Goal: Task Accomplishment & Management: Manage account settings

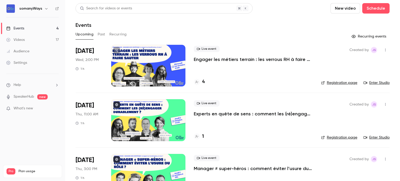
click at [210, 62] on p "Engager les métiers terrain : les verrous RH à faire sauter" at bounding box center [253, 59] width 119 height 6
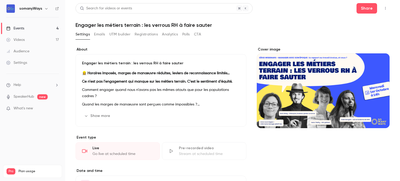
click at [149, 26] on h1 "Engager les métiers terrain : les verrous RH à faire sauter" at bounding box center [233, 25] width 314 height 6
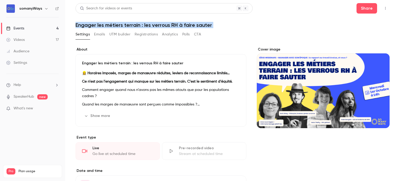
click at [149, 26] on h1 "Engager les métiers terrain : les verrous RH à faire sauter" at bounding box center [233, 25] width 314 height 6
copy div "Engager les métiers terrain : les verrous RH à faire sauter Settings Emails UTM…"
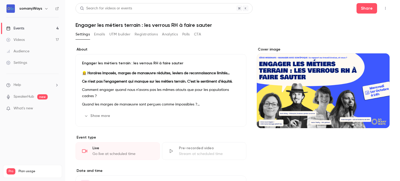
click at [117, 93] on p "Comment engager quand nous n’avons pas les mêmes atouts que pour les population…" at bounding box center [161, 93] width 158 height 13
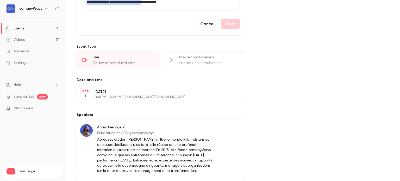
scroll to position [232, 0]
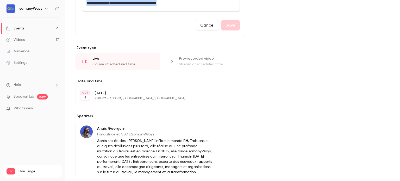
drag, startPoint x: 86, startPoint y: 103, endPoint x: 194, endPoint y: 8, distance: 144.1
copy div "**********"
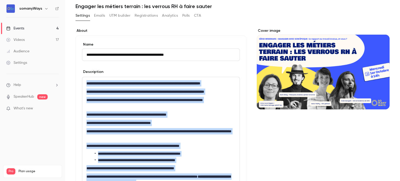
scroll to position [19, 0]
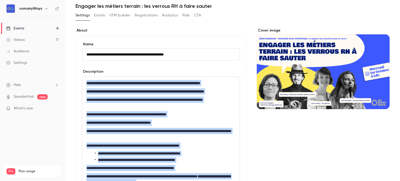
copy div "**********"
click at [14, 28] on div "Events" at bounding box center [15, 28] width 18 height 5
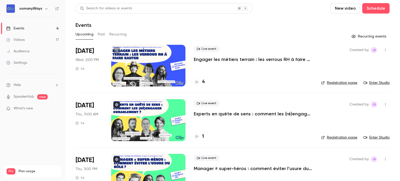
click at [224, 59] on p "Engager les métiers terrain : les verrous RH à faire sauter" at bounding box center [253, 59] width 119 height 6
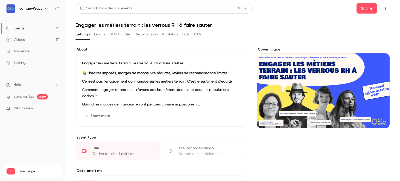
click at [40, 27] on link "Events 4" at bounding box center [32, 28] width 65 height 11
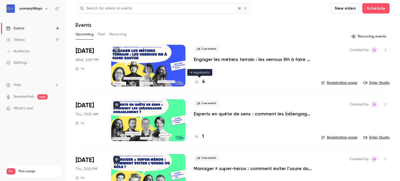
click at [201, 84] on div "4" at bounding box center [199, 81] width 11 height 7
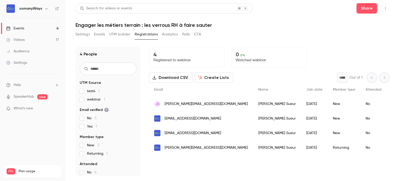
click at [93, 98] on span "webinar 1" at bounding box center [96, 99] width 18 height 5
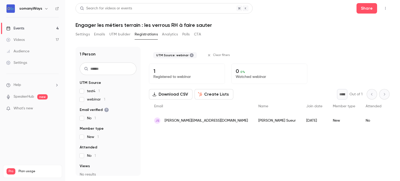
click at [93, 98] on span "webinar 1" at bounding box center [96, 99] width 18 height 5
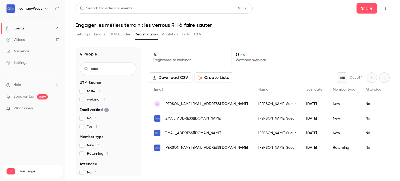
click at [92, 93] on span "test4 1" at bounding box center [93, 91] width 13 height 5
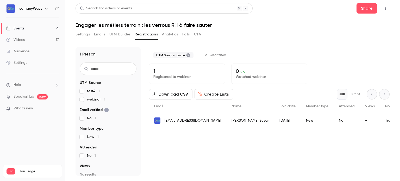
click at [92, 93] on span "test4 1" at bounding box center [93, 91] width 13 height 5
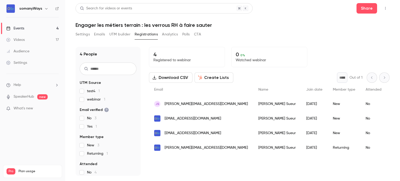
click at [19, 27] on div "Events" at bounding box center [15, 28] width 18 height 5
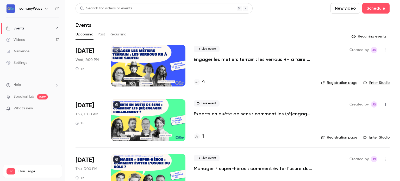
click at [201, 70] on div "Live event Engager les métiers terrain : les verrous RH à faire sauter 4" at bounding box center [253, 66] width 119 height 42
click at [204, 72] on div "Live event Engager les métiers terrain : les verrous RH à faire sauter 4" at bounding box center [253, 66] width 119 height 42
click at [205, 72] on div "Live event Engager les métiers terrain : les verrous RH à faire sauter 4" at bounding box center [253, 66] width 119 height 42
click at [205, 51] on span "Live event" at bounding box center [207, 49] width 26 height 6
click at [204, 73] on div "Live event Engager les métiers terrain : les verrous RH à faire sauter 4" at bounding box center [253, 66] width 119 height 42
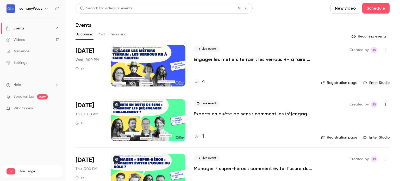
click at [204, 73] on div "Live event Engager les métiers terrain : les verrous RH à faire sauter 4" at bounding box center [253, 66] width 119 height 42
click at [146, 118] on div at bounding box center [148, 120] width 74 height 42
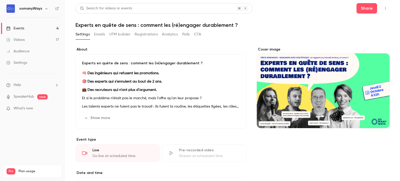
click at [142, 27] on h1 "Experts en quête de sens : comment les (ré)engager durablement ?" at bounding box center [233, 25] width 314 height 6
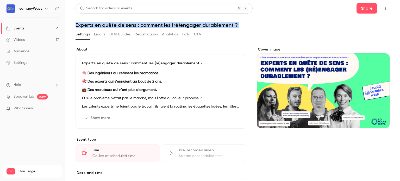
click at [142, 27] on h1 "Experts en quête de sens : comment les (ré)engager durablement ?" at bounding box center [233, 25] width 314 height 6
copy div "Experts en quête de sens : comment les (ré)engager durablement ? Settings Email…"
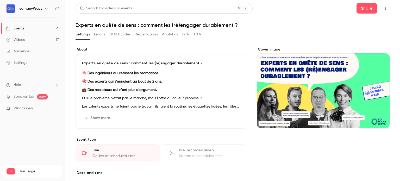
click at [132, 99] on p "Et si le problème n’était pas le marché, mais l’offre qu’on leur propose ?" at bounding box center [161, 98] width 158 height 6
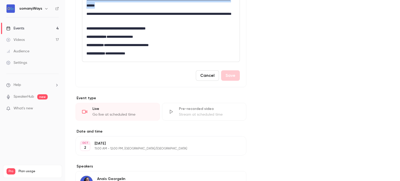
scroll to position [188, 0]
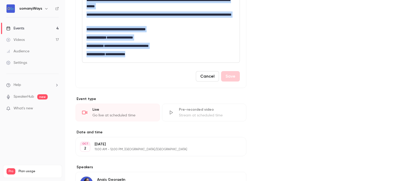
drag, startPoint x: 86, startPoint y: 103, endPoint x: 176, endPoint y: 50, distance: 104.0
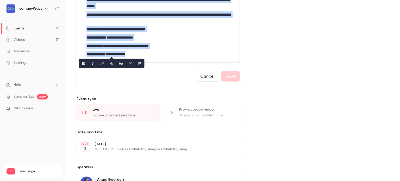
copy div "**********"
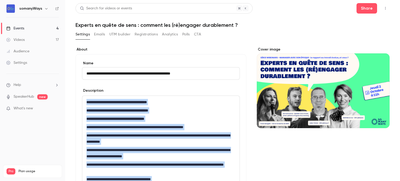
click at [16, 29] on div "Events" at bounding box center [15, 28] width 18 height 5
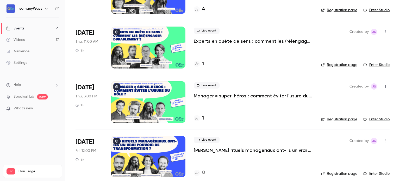
scroll to position [73, 0]
click at [146, 96] on div at bounding box center [148, 102] width 74 height 42
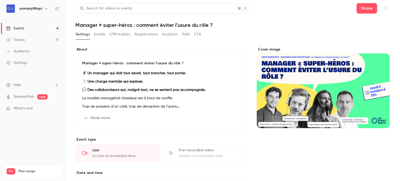
click at [50, 27] on link "Events 4" at bounding box center [32, 28] width 65 height 11
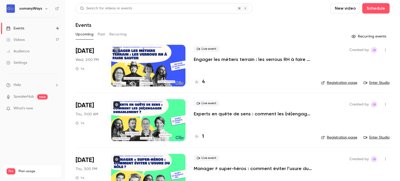
click at [218, 60] on p "Engager les métiers terrain : les verrous RH à faire sauter" at bounding box center [253, 59] width 119 height 6
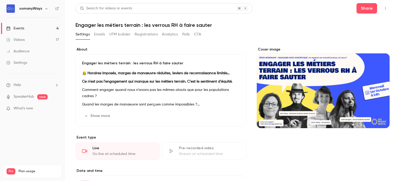
scroll to position [19, 0]
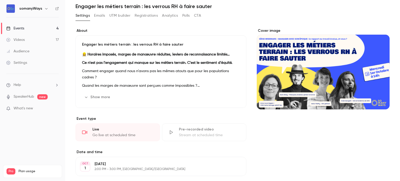
click at [132, 80] on p "Comment engager quand nous n’avons pas les mêmes atouts que pour les population…" at bounding box center [161, 74] width 158 height 13
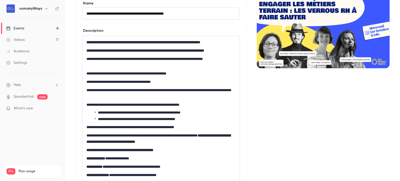
scroll to position [62, 0]
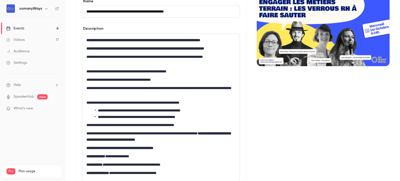
click at [113, 113] on li "**********" at bounding box center [164, 110] width 139 height 5
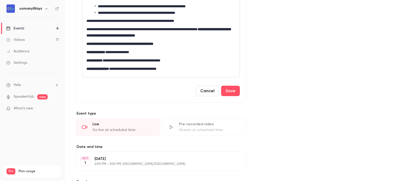
scroll to position [169, 0]
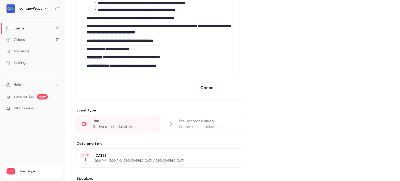
click at [227, 93] on button "Save" at bounding box center [230, 88] width 19 height 10
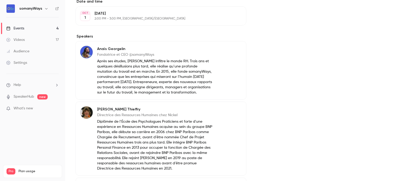
click at [53, 26] on link "Events 4" at bounding box center [32, 28] width 65 height 11
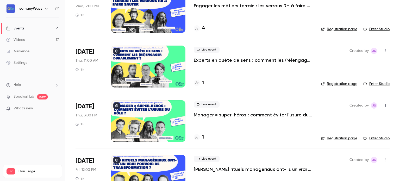
scroll to position [55, 0]
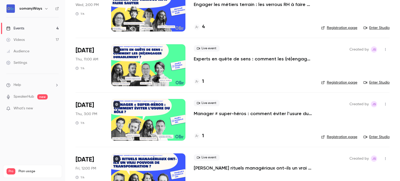
click at [215, 111] on p "Manager ≠ super-héros : comment éviter l’usure du rôle ?" at bounding box center [253, 114] width 119 height 6
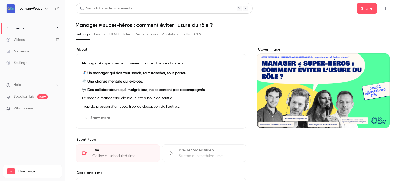
click at [123, 26] on h1 "Manager ≠ super-héros : comment éviter l’usure du rôle ?" at bounding box center [233, 25] width 314 height 6
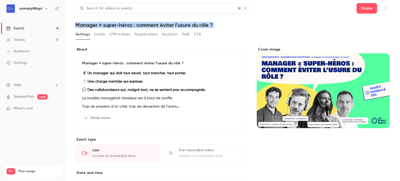
click at [123, 26] on h1 "Manager ≠ super-héros : comment éviter l’usure du rôle ?" at bounding box center [233, 25] width 314 height 6
copy div "Manager ≠ super-héros : comment éviter l’usure du rôle ? Settings Emails UTM bu…"
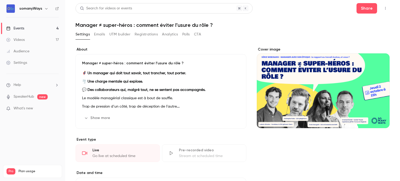
drag, startPoint x: 124, startPoint y: 74, endPoint x: 102, endPoint y: 83, distance: 24.0
click at [102, 83] on strong "🌪️ Une charge mentale qui explose." at bounding box center [112, 82] width 61 height 4
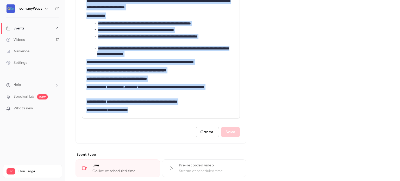
scroll to position [212, 0]
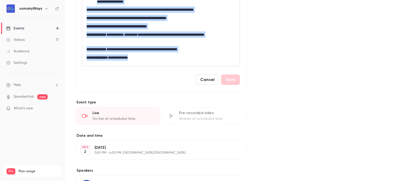
drag, startPoint x: 88, startPoint y: 62, endPoint x: 188, endPoint y: 65, distance: 100.4
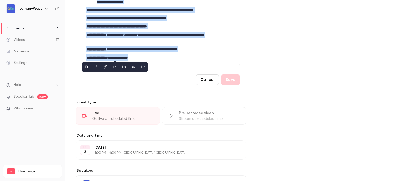
copy div "**********"
click at [18, 25] on link "Events 4" at bounding box center [32, 28] width 65 height 11
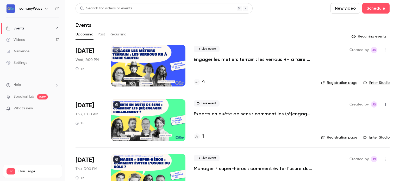
scroll to position [78, 0]
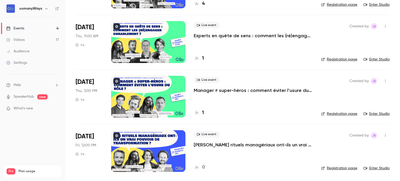
click at [145, 153] on div at bounding box center [148, 151] width 74 height 42
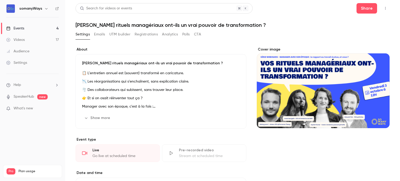
click at [146, 24] on h1 "[PERSON_NAME] rituels managériaux ont-ils un vrai pouvoir de transformation ?" at bounding box center [233, 25] width 314 height 6
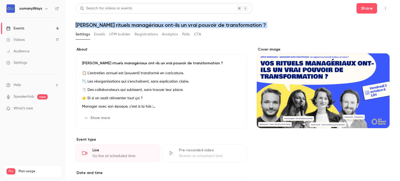
click at [146, 24] on h1 "[PERSON_NAME] rituels managériaux ont-ils un vrai pouvoir de transformation ?" at bounding box center [233, 25] width 314 height 6
copy div "Vos rituels managériaux ont-ils un vrai pouvoir de transformation ? Settings Em…"
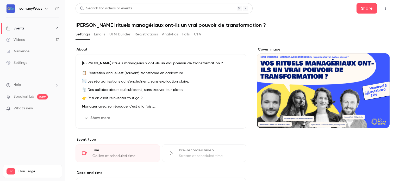
click at [128, 91] on p "🌪️ Des collaborateurs qui subissent, sans trouver leur place." at bounding box center [161, 90] width 158 height 6
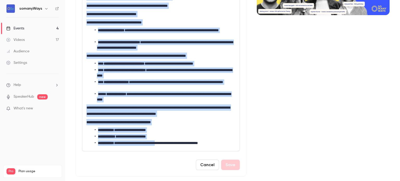
scroll to position [117, 0]
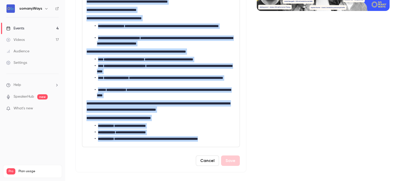
drag, startPoint x: 86, startPoint y: 103, endPoint x: 227, endPoint y: 137, distance: 145.2
click at [227, 137] on div "**********" at bounding box center [160, 63] width 157 height 168
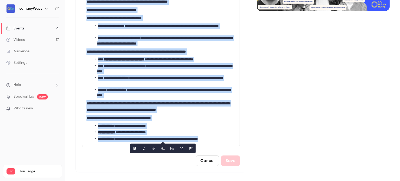
copy div "**********"
click at [144, 105] on p "**********" at bounding box center [160, 106] width 147 height 13
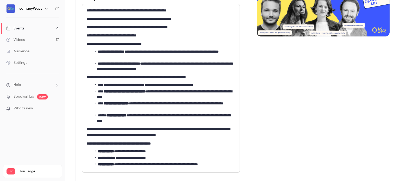
scroll to position [90, 0]
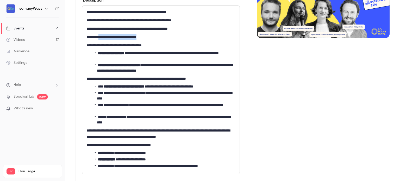
drag, startPoint x: 151, startPoint y: 35, endPoint x: 100, endPoint y: 38, distance: 51.4
click at [100, 38] on p "**********" at bounding box center [160, 37] width 147 height 6
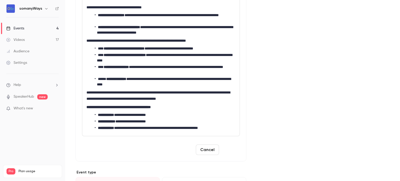
click at [232, 151] on button "Save" at bounding box center [230, 150] width 19 height 10
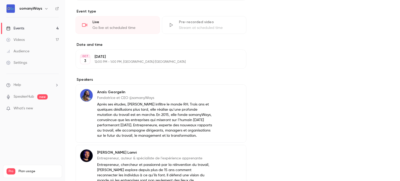
scroll to position [0, 0]
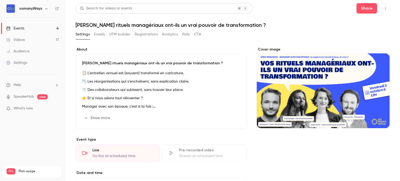
click at [117, 82] on p "📉 Les réorganisations qui s’enchaînent, sans explication claire." at bounding box center [161, 81] width 158 height 6
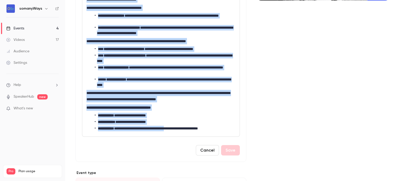
scroll to position [133, 0]
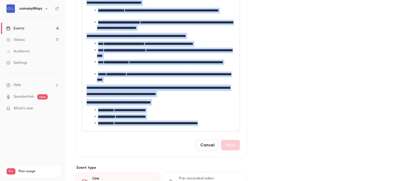
drag, startPoint x: 88, startPoint y: 101, endPoint x: 230, endPoint y: 121, distance: 144.1
click at [230, 121] on div "**********" at bounding box center [160, 47] width 157 height 168
copy div "**********"
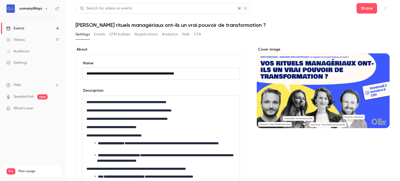
click at [134, 25] on h1 "[PERSON_NAME] rituels managériaux ont-ils un vrai pouvoir de transformation ?" at bounding box center [233, 25] width 314 height 6
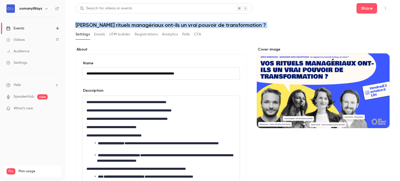
click at [134, 25] on h1 "[PERSON_NAME] rituels managériaux ont-ils un vrai pouvoir de transformation ?" at bounding box center [233, 25] width 314 height 6
copy div "Vos rituels managériaux ont-ils un vrai pouvoir de transformation ? Settings Em…"
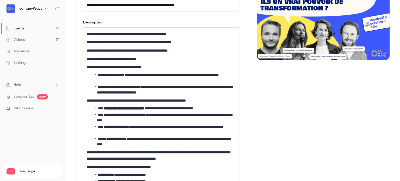
click at [128, 64] on p "**********" at bounding box center [160, 67] width 147 height 6
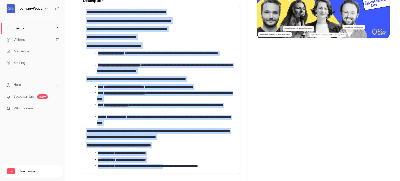
scroll to position [163, 0]
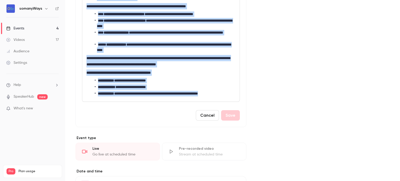
drag, startPoint x: 86, startPoint y: 34, endPoint x: 228, endPoint y: 99, distance: 156.3
click at [228, 99] on div "**********" at bounding box center [160, 17] width 157 height 168
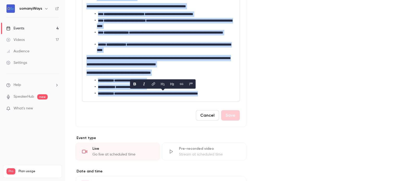
scroll to position [0, 0]
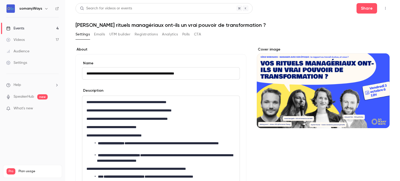
click at [132, 27] on h1 "[PERSON_NAME] rituels managériaux ont-ils un vrai pouvoir de transformation ?" at bounding box center [233, 25] width 314 height 6
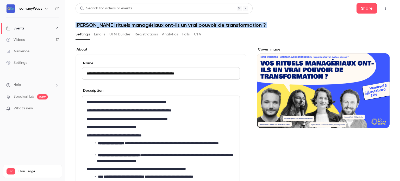
click at [132, 27] on h1 "[PERSON_NAME] rituels managériaux ont-ils un vrai pouvoir de transformation ?" at bounding box center [233, 25] width 314 height 6
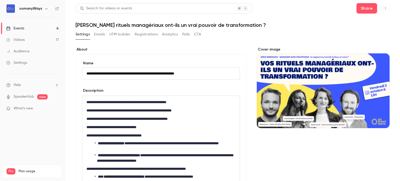
click at [102, 115] on div "**********" at bounding box center [160, 180] width 157 height 168
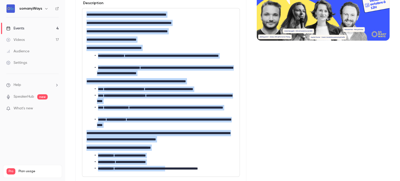
scroll to position [96, 0]
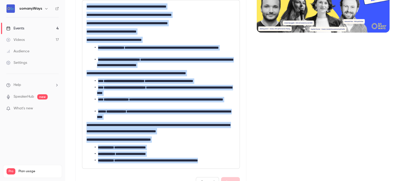
drag, startPoint x: 87, startPoint y: 100, endPoint x: 230, endPoint y: 157, distance: 154.9
click at [230, 157] on div "**********" at bounding box center [160, 84] width 157 height 168
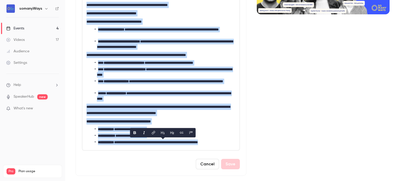
scroll to position [25, 0]
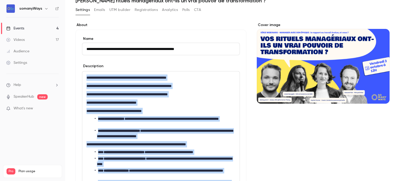
click at [46, 28] on link "Events 4" at bounding box center [32, 28] width 65 height 11
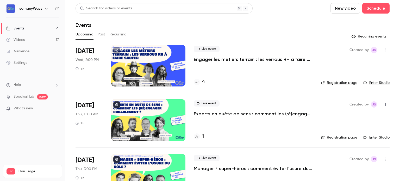
scroll to position [78, 0]
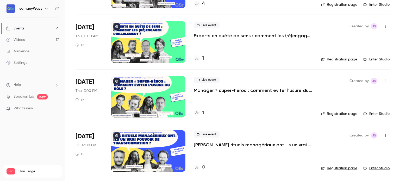
click at [224, 142] on p "[PERSON_NAME] rituels managériaux ont-ils un vrai pouvoir de transformation ?" at bounding box center [253, 145] width 119 height 6
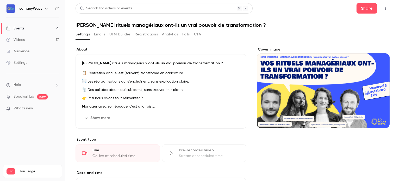
click at [42, 28] on link "Events 4" at bounding box center [32, 28] width 65 height 11
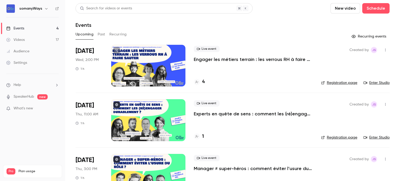
scroll to position [78, 0]
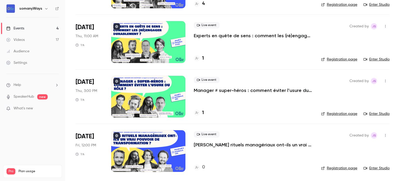
click at [339, 169] on link "Registration page" at bounding box center [339, 168] width 36 height 5
click at [203, 144] on p "[PERSON_NAME] rituels managériaux ont-ils un vrai pouvoir de transformation ?" at bounding box center [253, 145] width 119 height 6
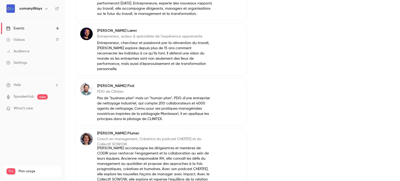
scroll to position [316, 0]
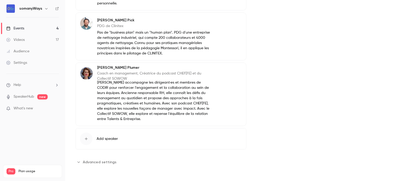
click at [99, 158] on button "Advanced settings" at bounding box center [98, 162] width 44 height 8
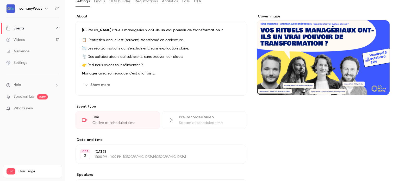
scroll to position [0, 0]
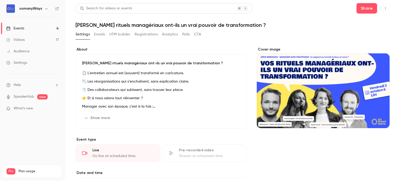
click at [126, 25] on h1 "[PERSON_NAME] rituels managériaux ont-ils un vrai pouvoir de transformation ?" at bounding box center [233, 25] width 314 height 6
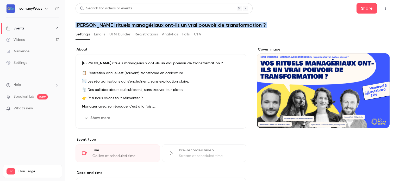
click at [126, 25] on h1 "[PERSON_NAME] rituels managériaux ont-ils un vrai pouvoir de transformation ?" at bounding box center [233, 25] width 314 height 6
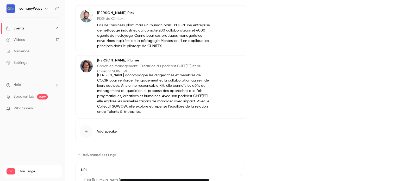
scroll to position [374, 0]
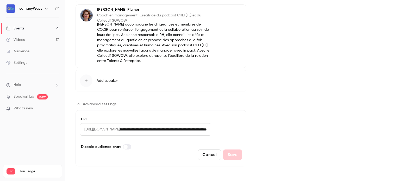
drag, startPoint x: 149, startPoint y: 129, endPoint x: 282, endPoint y: 129, distance: 133.2
paste input "Advanced settings"
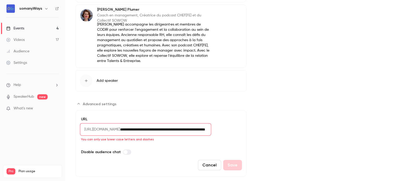
scroll to position [0, 8]
click at [195, 128] on input "**********" at bounding box center [165, 129] width 91 height 13
click at [204, 128] on input "**********" at bounding box center [165, 129] width 91 height 13
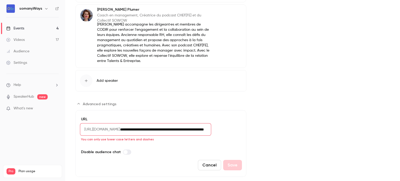
click at [204, 129] on input "**********" at bounding box center [165, 129] width 91 height 13
click at [203, 130] on input "**********" at bounding box center [165, 129] width 91 height 13
click at [211, 128] on input "**********" at bounding box center [165, 129] width 91 height 13
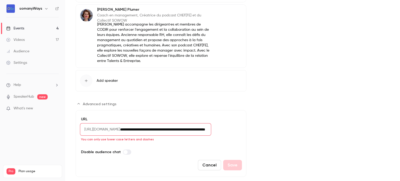
scroll to position [0, 0]
type input "**********"
click at [200, 166] on button "Cancel" at bounding box center [209, 165] width 23 height 10
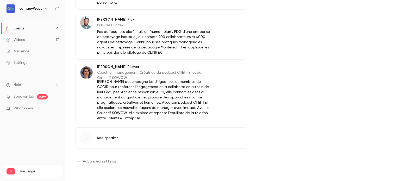
scroll to position [316, 0]
click at [102, 163] on span "Advanced settings" at bounding box center [100, 162] width 34 height 5
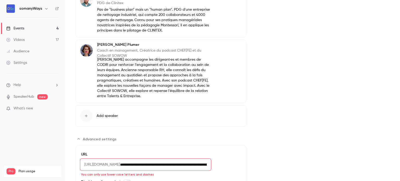
scroll to position [374, 0]
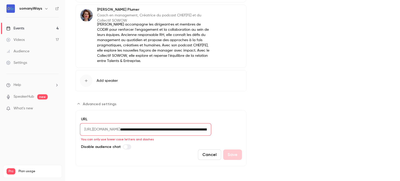
click at [211, 155] on button "Cancel" at bounding box center [209, 155] width 23 height 10
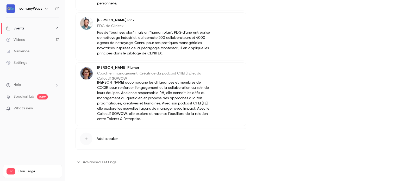
click at [97, 161] on span "Advanced settings" at bounding box center [100, 162] width 34 height 5
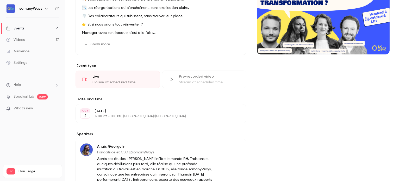
scroll to position [0, 0]
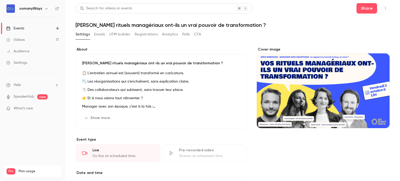
click at [100, 34] on button "Emails" at bounding box center [99, 34] width 11 height 8
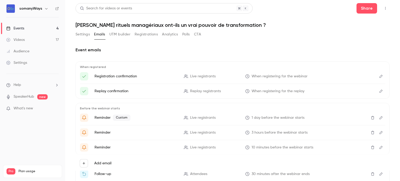
click at [86, 35] on button "Settings" at bounding box center [83, 34] width 14 height 8
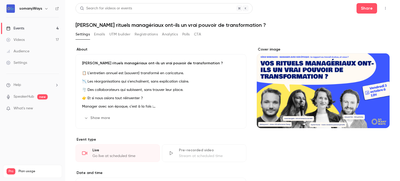
click at [129, 32] on button "UTM builder" at bounding box center [119, 34] width 21 height 8
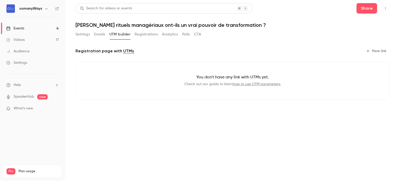
click at [89, 38] on button "Settings" at bounding box center [83, 34] width 14 height 8
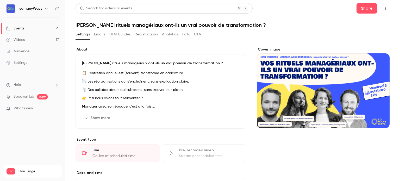
click at [162, 32] on div "Settings Emails UTM builder Registrations Analytics Polls CTA" at bounding box center [139, 34] width 126 height 8
click at [149, 34] on button "Registrations" at bounding box center [146, 34] width 23 height 8
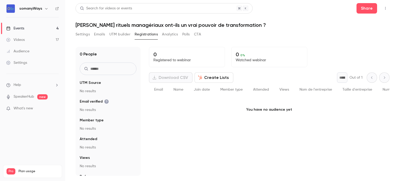
click at [85, 31] on button "Settings" at bounding box center [83, 34] width 14 height 8
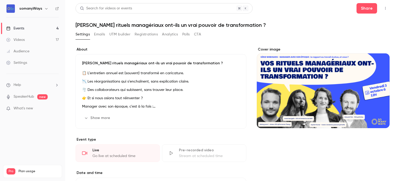
click at [53, 28] on link "Events 4" at bounding box center [32, 28] width 65 height 11
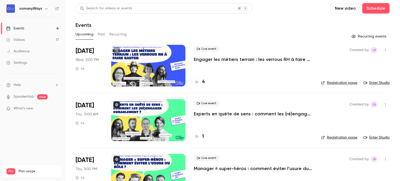
scroll to position [78, 0]
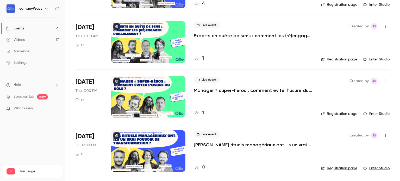
click at [148, 109] on div at bounding box center [148, 97] width 74 height 42
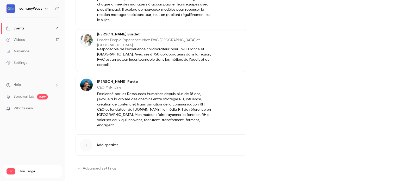
scroll to position [299, 0]
click at [96, 166] on span "Advanced settings" at bounding box center [100, 168] width 34 height 5
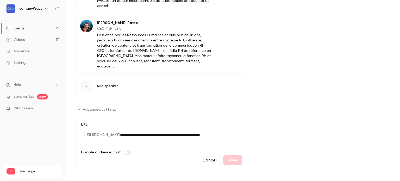
scroll to position [358, 0]
click at [37, 28] on link "Events 4" at bounding box center [32, 28] width 65 height 11
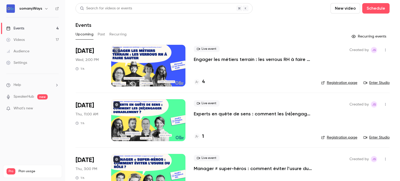
click at [158, 125] on div at bounding box center [148, 120] width 74 height 42
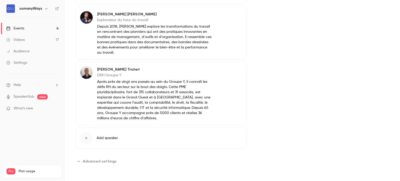
scroll to position [321, 0]
click at [97, 160] on span "Advanced settings" at bounding box center [100, 161] width 34 height 5
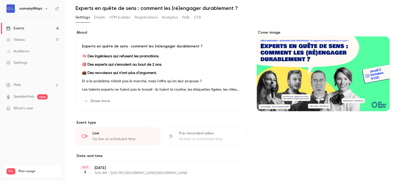
scroll to position [0, 0]
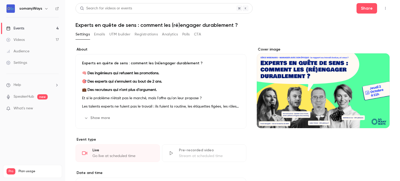
click at [38, 29] on link "Events 4" at bounding box center [32, 28] width 65 height 11
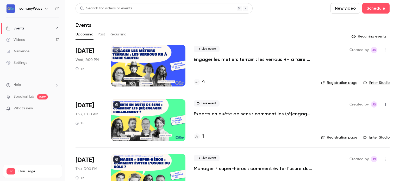
click at [212, 61] on p "Engager les métiers terrain : les verrous RH à faire sauter" at bounding box center [253, 59] width 119 height 6
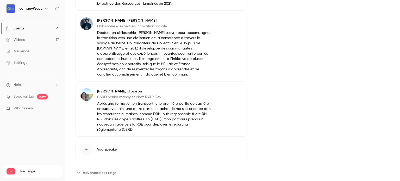
scroll to position [350, 0]
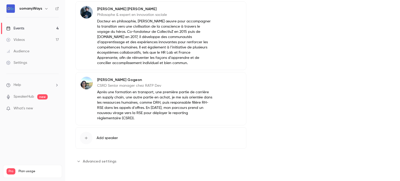
click at [96, 161] on span "Advanced settings" at bounding box center [100, 161] width 34 height 5
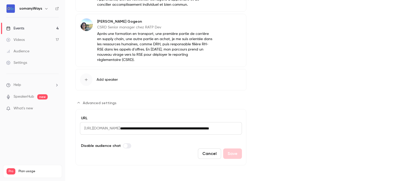
scroll to position [408, 0]
click at [52, 28] on link "Events 4" at bounding box center [32, 28] width 65 height 11
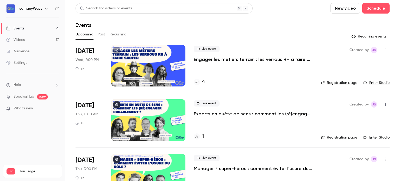
scroll to position [78, 0]
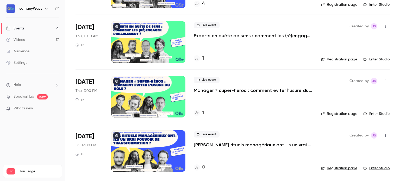
click at [218, 145] on p "[PERSON_NAME] rituels managériaux ont-ils un vrai pouvoir de transformation ?" at bounding box center [253, 145] width 119 height 6
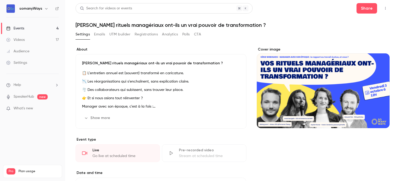
click at [124, 23] on h1 "[PERSON_NAME] rituels managériaux ont-ils un vrai pouvoir de transformation ?" at bounding box center [233, 25] width 314 height 6
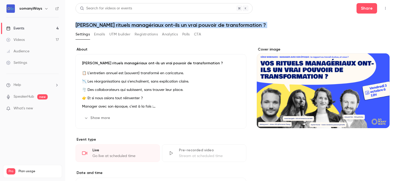
click at [124, 23] on h1 "[PERSON_NAME] rituels managériaux ont-ils un vrai pouvoir de transformation ?" at bounding box center [233, 25] width 314 height 6
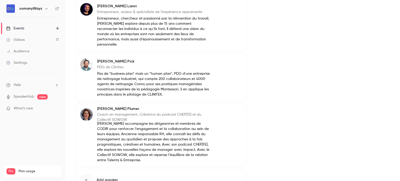
scroll to position [316, 0]
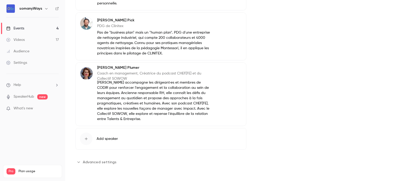
click at [105, 161] on span "Advanced settings" at bounding box center [100, 162] width 34 height 5
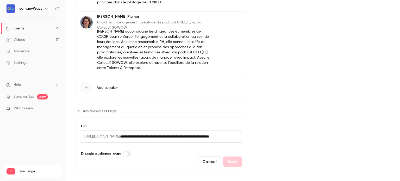
scroll to position [367, 0]
click at [168, 135] on input "**********" at bounding box center [181, 136] width 122 height 13
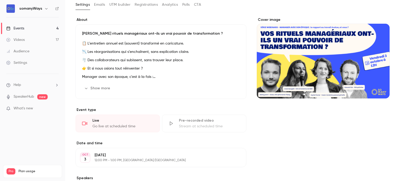
scroll to position [0, 0]
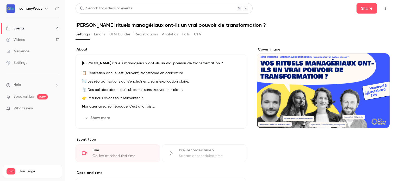
click at [128, 28] on h1 "[PERSON_NAME] rituels managériaux ont-ils un vrai pouvoir de transformation ?" at bounding box center [233, 25] width 314 height 6
click at [94, 24] on h1 "[PERSON_NAME] rituels managériaux ont-ils un vrai pouvoir de transformation ?" at bounding box center [233, 25] width 314 height 6
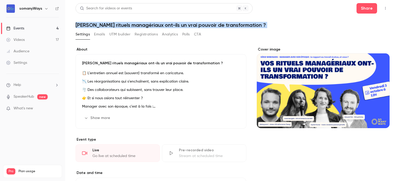
click at [94, 24] on h1 "[PERSON_NAME] rituels managériaux ont-ils un vrai pouvoir de transformation ?" at bounding box center [233, 25] width 314 height 6
click at [384, 7] on icon "button" at bounding box center [386, 9] width 4 height 4
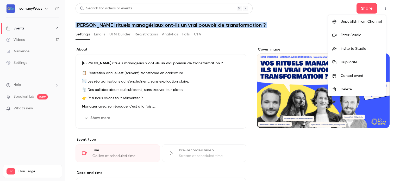
click at [344, 64] on div "Duplicate" at bounding box center [361, 62] width 41 height 5
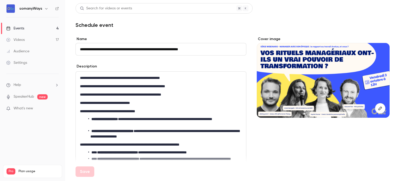
click at [116, 50] on input "**********" at bounding box center [161, 49] width 171 height 13
drag, startPoint x: 95, startPoint y: 49, endPoint x: 64, endPoint y: 44, distance: 31.3
click at [64, 44] on div "**********" at bounding box center [200, 90] width 400 height 181
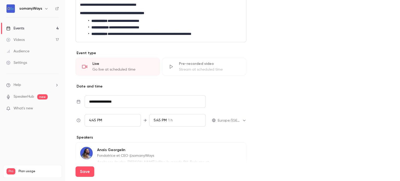
scroll to position [198, 0]
type input "**********"
click at [109, 104] on input "**********" at bounding box center [145, 102] width 121 height 13
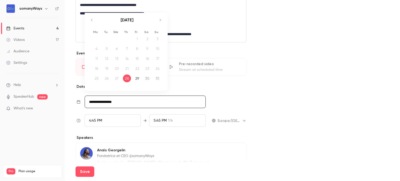
click at [224, 97] on div "**********" at bounding box center [162, 102] width 170 height 13
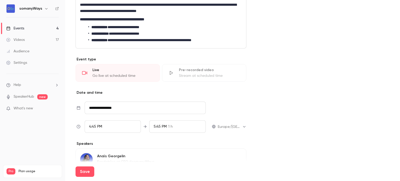
scroll to position [192, 0]
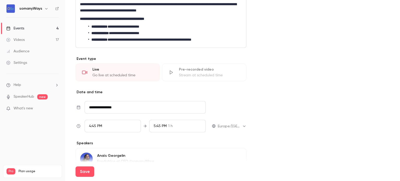
click at [120, 105] on input "**********" at bounding box center [145, 107] width 121 height 13
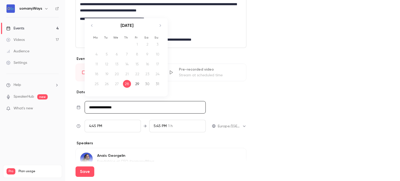
click at [158, 26] on icon "Move forward to switch to the next month." at bounding box center [160, 25] width 6 height 6
click at [137, 43] on div "3" at bounding box center [137, 44] width 8 height 8
type input "**********"
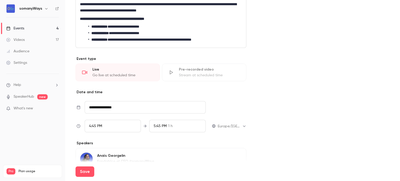
click at [94, 127] on span "4:45 PM" at bounding box center [95, 126] width 13 height 4
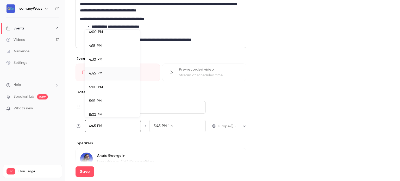
scroll to position [0, 0]
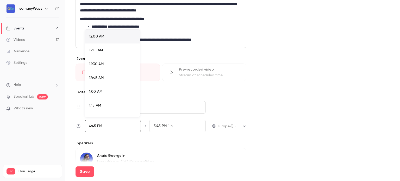
click at [107, 39] on div "12:00 AM" at bounding box center [112, 36] width 47 height 5
click at [157, 125] on div at bounding box center [200, 90] width 400 height 181
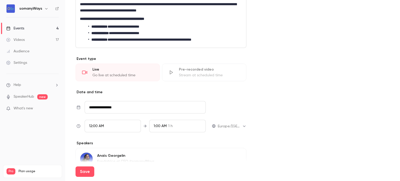
click at [154, 126] on span "1:00 AM" at bounding box center [160, 126] width 13 height 4
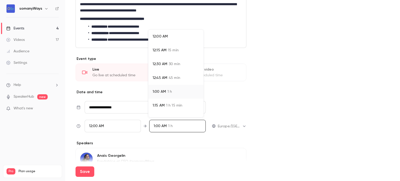
click at [251, 140] on div at bounding box center [200, 90] width 400 height 181
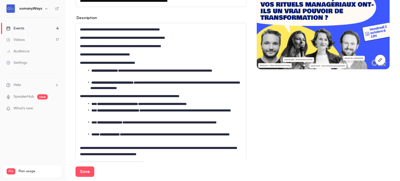
scroll to position [0, 0]
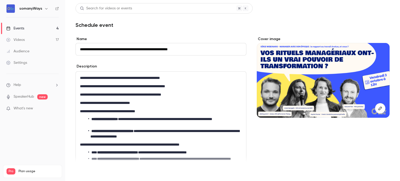
click at [85, 170] on button "Save" at bounding box center [85, 172] width 19 height 10
type input "**********"
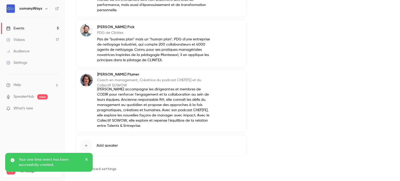
scroll to position [316, 0]
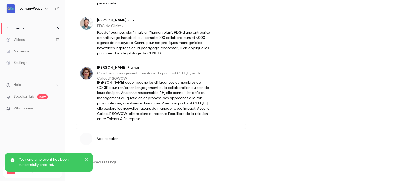
click at [101, 162] on span "Advanced settings" at bounding box center [100, 162] width 34 height 5
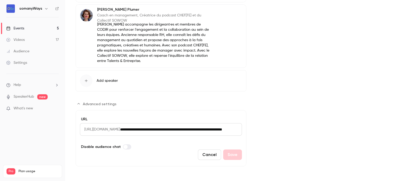
click at [185, 128] on input "**********" at bounding box center [181, 129] width 122 height 13
click at [155, 128] on input "**********" at bounding box center [181, 129] width 122 height 13
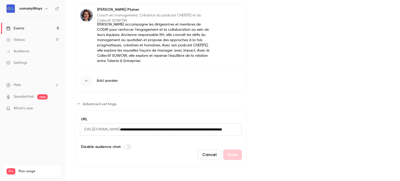
click at [155, 128] on input "**********" at bounding box center [181, 129] width 122 height 13
click at [43, 27] on link "Events 5" at bounding box center [32, 28] width 65 height 11
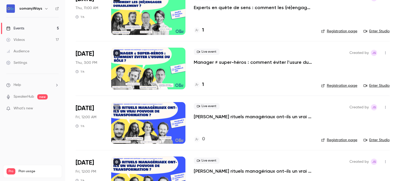
scroll to position [133, 0]
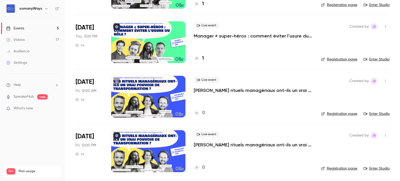
click at [225, 87] on p "[PERSON_NAME] rituels managériaux ont-ils un vrai pouvoir de transformation ?" at bounding box center [253, 90] width 119 height 6
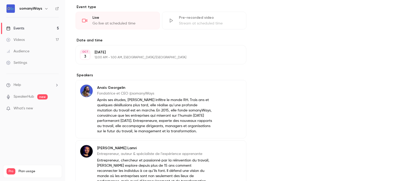
scroll to position [316, 0]
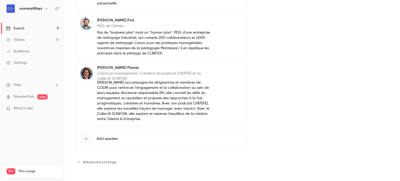
click at [99, 161] on span "Advanced settings" at bounding box center [100, 162] width 34 height 5
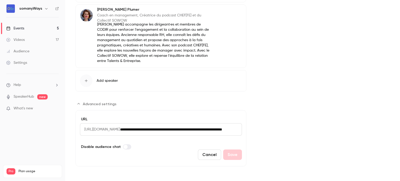
click at [48, 27] on link "Events 5" at bounding box center [32, 28] width 65 height 11
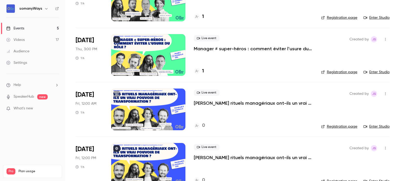
scroll to position [133, 0]
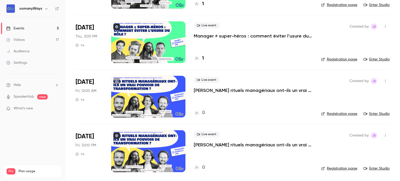
click at [227, 145] on p "[PERSON_NAME] rituels managériaux ont-ils un vrai pouvoir de transformation ?" at bounding box center [253, 145] width 119 height 6
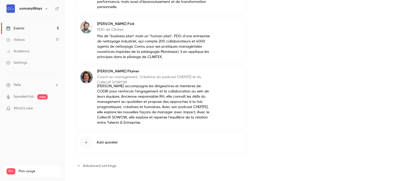
scroll to position [316, 0]
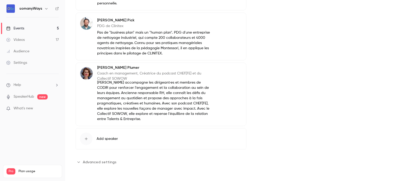
click at [106, 160] on span "Advanced settings" at bounding box center [100, 162] width 34 height 5
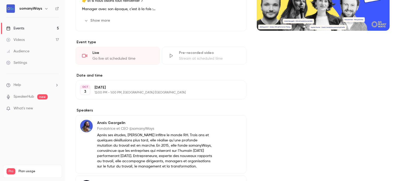
scroll to position [0, 0]
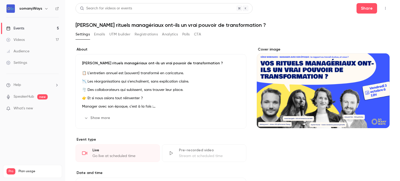
click at [382, 5] on button "button" at bounding box center [386, 8] width 8 height 8
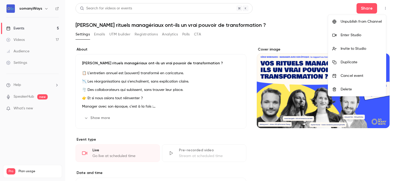
click at [342, 89] on div "Delete" at bounding box center [361, 89] width 41 height 5
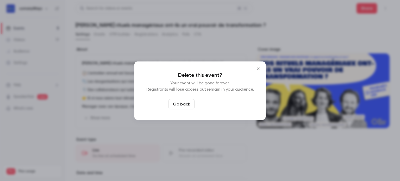
click at [207, 106] on button "Delete event" at bounding box center [214, 104] width 35 height 10
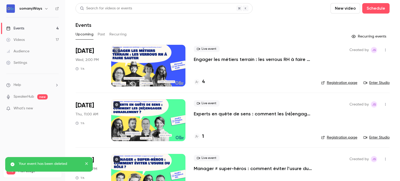
scroll to position [78, 0]
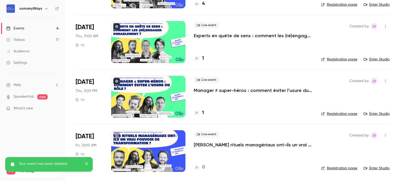
click at [147, 152] on div at bounding box center [148, 151] width 74 height 42
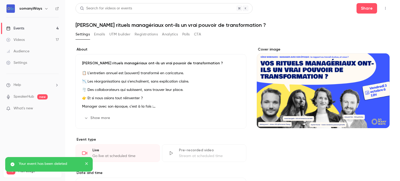
click at [384, 9] on button "button" at bounding box center [386, 8] width 8 height 8
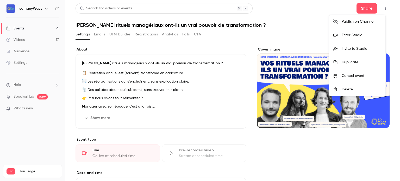
click at [356, 24] on div "Publish on Channel" at bounding box center [362, 21] width 40 height 5
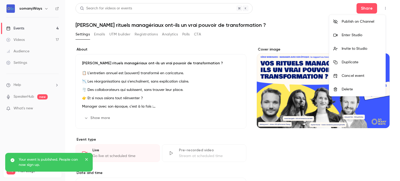
click at [17, 26] on div at bounding box center [200, 90] width 400 height 181
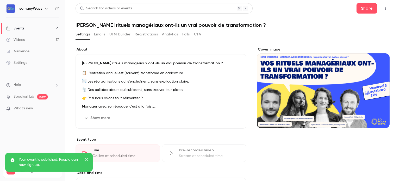
click at [27, 27] on link "Events 4" at bounding box center [32, 28] width 65 height 11
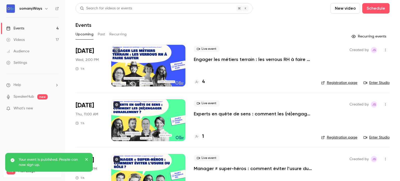
scroll to position [78, 0]
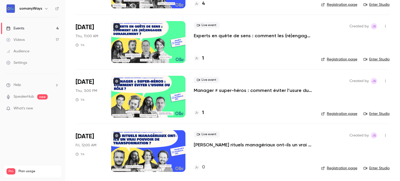
click at [219, 146] on p "[PERSON_NAME] rituels managériaux ont-ils un vrai pouvoir de transformation ?" at bounding box center [253, 145] width 119 height 6
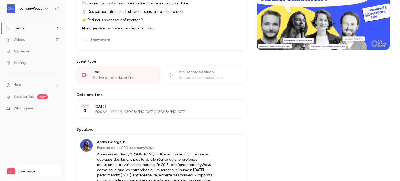
click at [43, 29] on link "Events 4" at bounding box center [32, 28] width 65 height 11
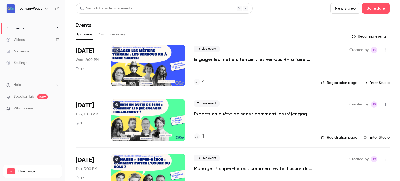
scroll to position [78, 0]
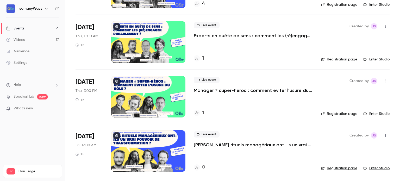
click at [336, 168] on link "Registration page" at bounding box center [339, 168] width 36 height 5
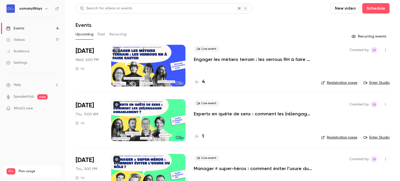
click at [55, 28] on link "Events 4" at bounding box center [32, 28] width 65 height 11
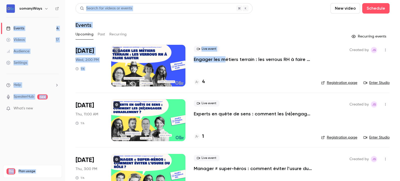
drag, startPoint x: 224, startPoint y: 53, endPoint x: 62, endPoint y: 30, distance: 163.8
click at [62, 30] on div "somanyWays Events 4 Videos 17 Audience Settings Help SpeakerHub new What's new …" at bounding box center [200, 90] width 400 height 181
click at [114, 22] on div "Events" at bounding box center [233, 25] width 314 height 6
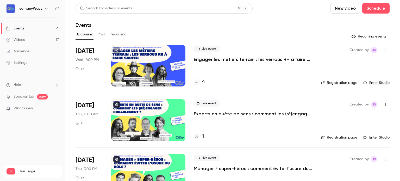
click at [340, 83] on link "Registration page" at bounding box center [339, 82] width 36 height 5
click at [207, 57] on p "Engager les métiers terrain : les verrous RH à faire sauter" at bounding box center [253, 59] width 119 height 6
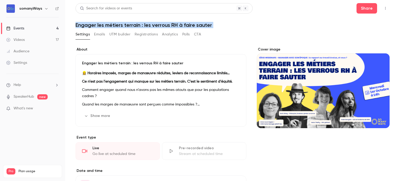
copy div "Engager les métiers terrain : les verrous RH à faire sauter Settings Emails UTM…"
click at [52, 29] on link "Events 4" at bounding box center [32, 28] width 65 height 11
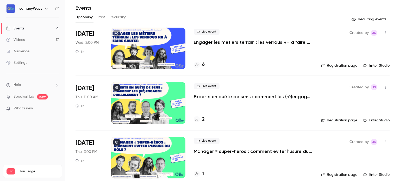
scroll to position [78, 0]
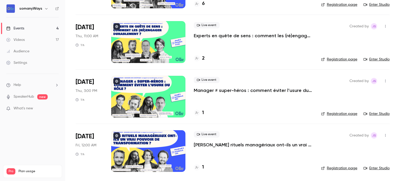
click at [327, 169] on link "Registration page" at bounding box center [339, 168] width 36 height 5
click at [226, 143] on p "[PERSON_NAME] rituels managériaux ont-ils un vrai pouvoir de transformation ?" at bounding box center [253, 145] width 119 height 6
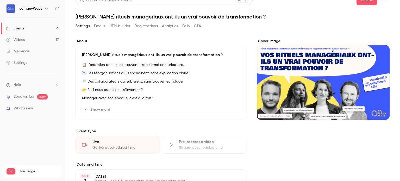
scroll to position [9, 0]
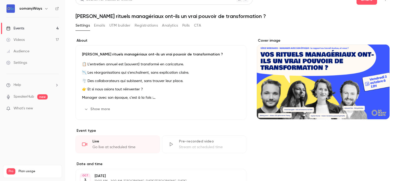
click at [142, 17] on h1 "[PERSON_NAME] rituels managériaux ont-ils un vrai pouvoir de transformation ?" at bounding box center [233, 16] width 314 height 6
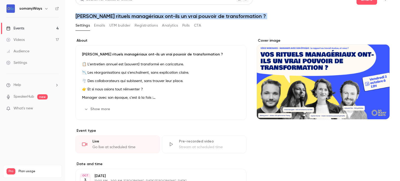
click at [142, 17] on h1 "[PERSON_NAME] rituels managériaux ont-ils un vrai pouvoir de transformation ?" at bounding box center [233, 16] width 314 height 6
copy div "Vos rituels managériaux ont-ils un vrai pouvoir de transformation ? Settings Em…"
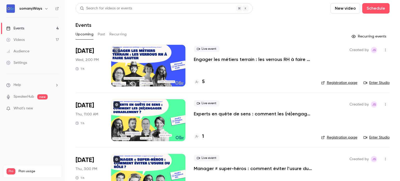
click at [199, 61] on p "Engager les métiers terrain : les verrous RH à faire sauter" at bounding box center [253, 59] width 119 height 6
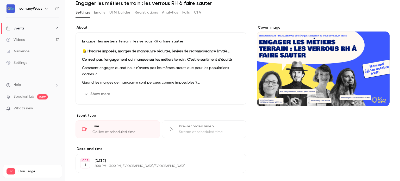
scroll to position [21, 0]
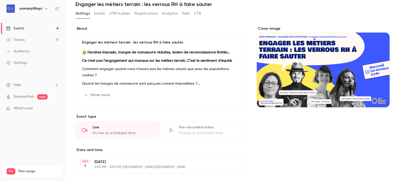
click at [152, 14] on button "Registrations" at bounding box center [146, 13] width 23 height 8
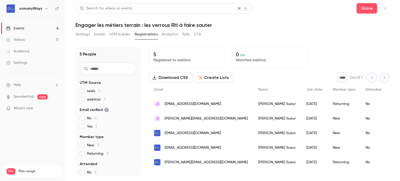
click at [86, 36] on button "Settings" at bounding box center [83, 34] width 14 height 8
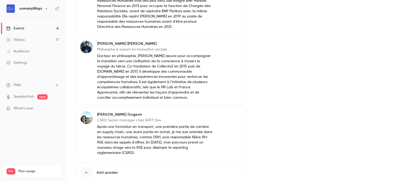
scroll to position [350, 0]
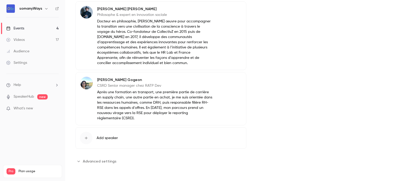
click at [100, 163] on span "Advanced settings" at bounding box center [100, 161] width 34 height 5
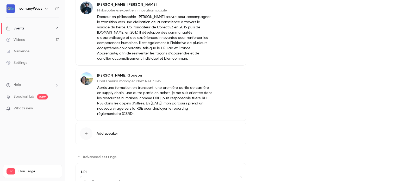
scroll to position [408, 0]
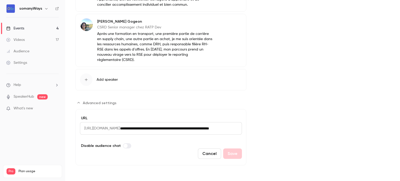
click at [153, 129] on input "**********" at bounding box center [181, 128] width 122 height 13
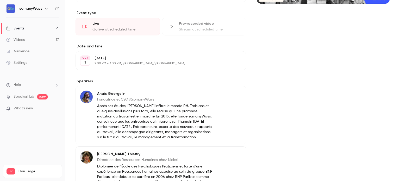
scroll to position [117, 0]
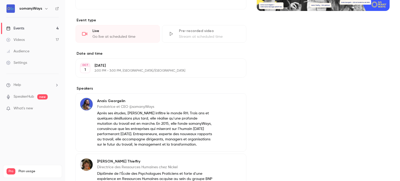
click at [34, 31] on link "Events 4" at bounding box center [32, 28] width 65 height 11
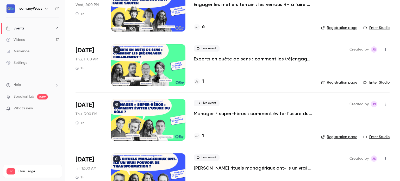
scroll to position [78, 0]
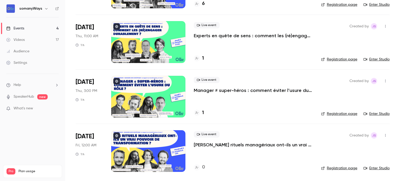
click at [99, 144] on div "Oct 3 Fri, 12:00 AM 1 h" at bounding box center [89, 151] width 27 height 42
click at [194, 145] on p "[PERSON_NAME] rituels managériaux ont-ils un vrai pouvoir de transformation ?" at bounding box center [253, 145] width 119 height 6
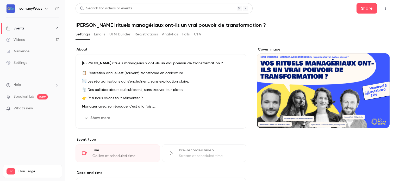
scroll to position [316, 0]
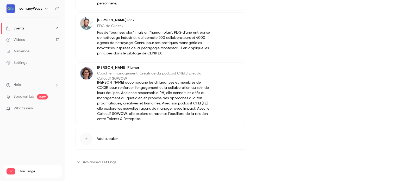
click at [101, 161] on span "Advanced settings" at bounding box center [100, 162] width 34 height 5
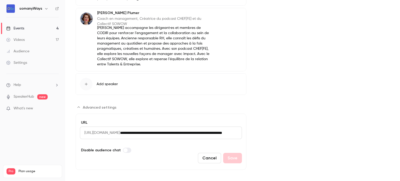
scroll to position [371, 0]
click at [186, 132] on input "**********" at bounding box center [181, 132] width 122 height 13
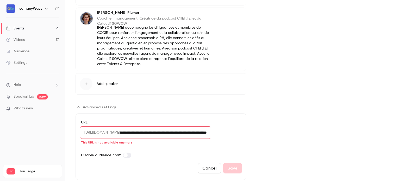
scroll to position [0, 0]
type input "**********"
click at [214, 166] on button "Cancel" at bounding box center [209, 168] width 23 height 10
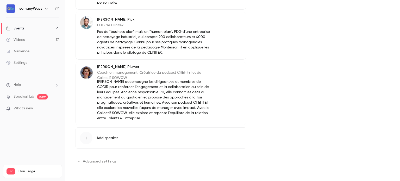
scroll to position [316, 0]
click at [51, 29] on link "Events 4" at bounding box center [32, 28] width 65 height 11
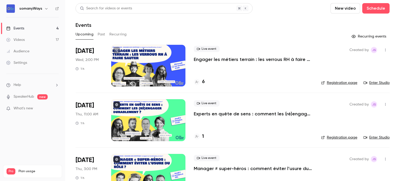
click at [149, 127] on div at bounding box center [148, 120] width 74 height 42
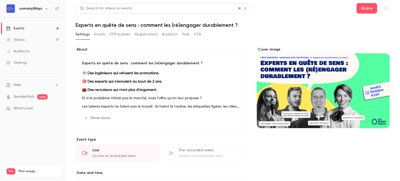
click at [53, 28] on link "Events 4" at bounding box center [32, 28] width 65 height 11
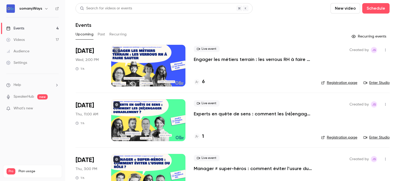
click at [149, 120] on div at bounding box center [148, 120] width 74 height 42
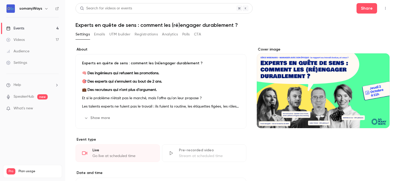
click at [56, 26] on link "Events 4" at bounding box center [32, 28] width 65 height 11
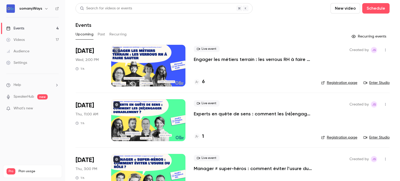
click at [336, 137] on link "Registration page" at bounding box center [339, 137] width 36 height 5
click at [215, 112] on p "Experts en quête de sens : comment les (ré)engager durablement ?" at bounding box center [253, 114] width 119 height 6
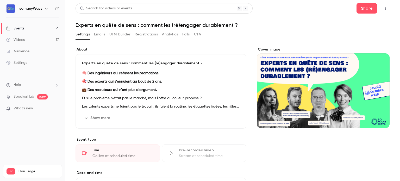
click at [94, 25] on h1 "Experts en quête de sens : comment les (ré)engager durablement ?" at bounding box center [233, 25] width 314 height 6
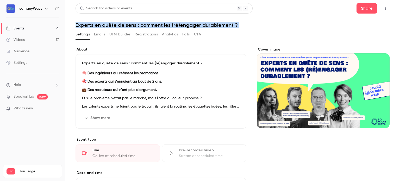
click at [94, 25] on h1 "Experts en quête de sens : comment les (ré)engager durablement ?" at bounding box center [233, 25] width 314 height 6
copy div "Experts en quête de sens : comment les (ré)engager durablement ? Settings Email…"
click at [54, 28] on link "Events 4" at bounding box center [32, 28] width 65 height 11
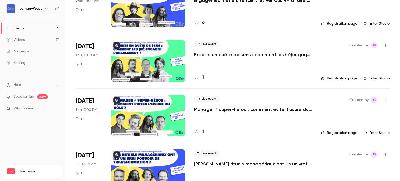
scroll to position [60, 0]
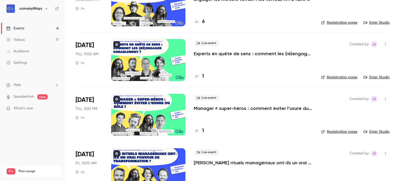
click at [345, 131] on link "Registration page" at bounding box center [339, 131] width 36 height 5
click at [226, 109] on p "Manager ≠ super-héros : comment éviter l’usure du rôle ?" at bounding box center [253, 108] width 119 height 6
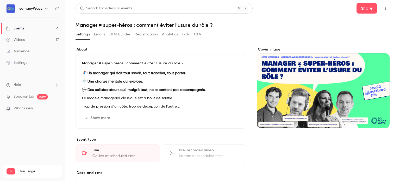
click at [107, 22] on h1 "Manager ≠ super-héros : comment éviter l’usure du rôle ?" at bounding box center [233, 25] width 314 height 6
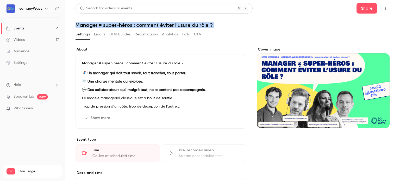
click at [107, 22] on h1 "Manager ≠ super-héros : comment éviter l’usure du rôle ?" at bounding box center [233, 25] width 314 height 6
copy div "Manager ≠ super-héros : comment éviter l’usure du rôle ? Settings Emails UTM bu…"
click at [54, 24] on link "Events 4" at bounding box center [32, 28] width 65 height 11
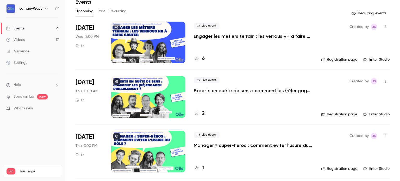
scroll to position [21, 0]
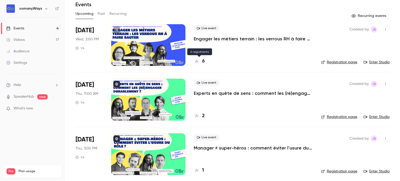
click at [203, 61] on h4 "6" at bounding box center [203, 61] width 3 height 7
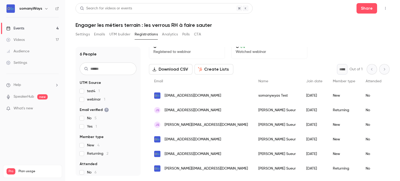
scroll to position [12, 0]
click at [50, 30] on link "Events 4" at bounding box center [32, 28] width 65 height 11
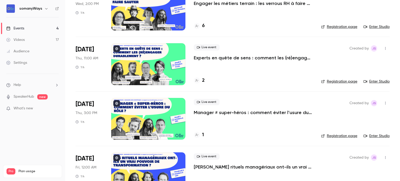
scroll to position [57, 0]
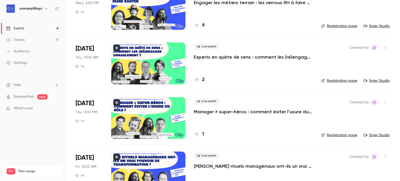
click at [203, 79] on h4 "2" at bounding box center [203, 79] width 3 height 7
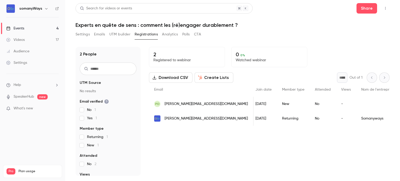
scroll to position [0, 62]
click at [187, 103] on span "priscilla.des.dorides@hotmail.fr" at bounding box center [206, 103] width 83 height 5
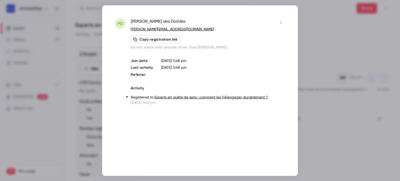
scroll to position [0, 323]
click at [312, 23] on div at bounding box center [200, 90] width 400 height 181
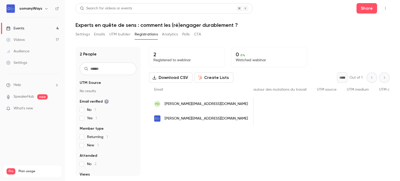
scroll to position [0, 1177]
click at [46, 27] on link "Events 4" at bounding box center [32, 28] width 65 height 11
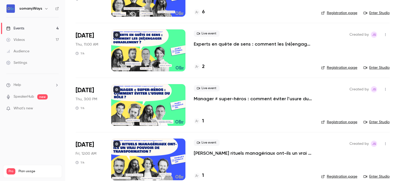
scroll to position [78, 0]
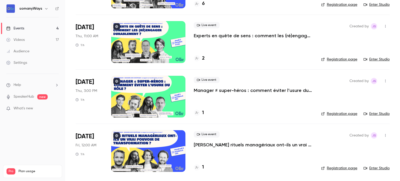
click at [203, 112] on h4 "1" at bounding box center [203, 112] width 2 height 7
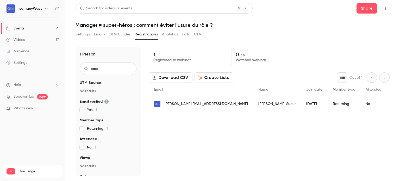
click at [35, 26] on link "Events 4" at bounding box center [32, 28] width 65 height 11
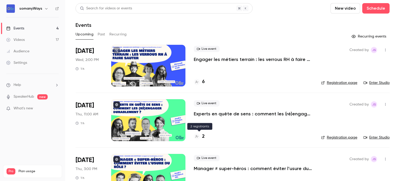
scroll to position [78, 0]
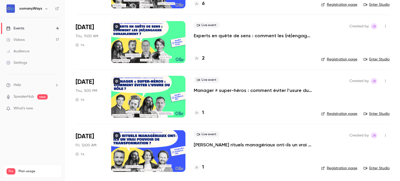
click at [203, 167] on h4 "1" at bounding box center [203, 167] width 2 height 7
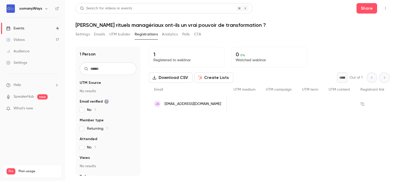
scroll to position [0, 1147]
click at [44, 33] on link "Events 4" at bounding box center [32, 28] width 65 height 11
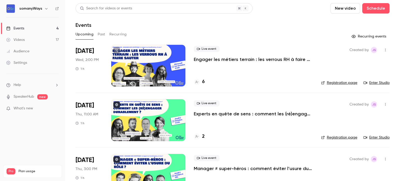
scroll to position [78, 0]
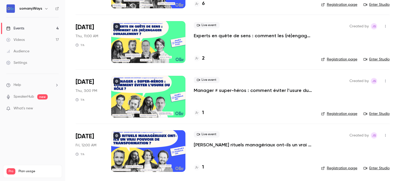
click at [45, 28] on link "Events 4" at bounding box center [32, 28] width 65 height 11
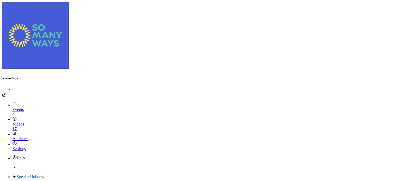
scroll to position [78, 0]
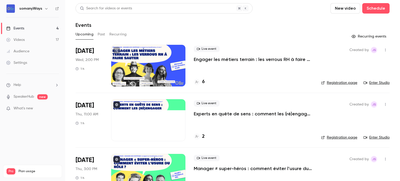
scroll to position [78, 0]
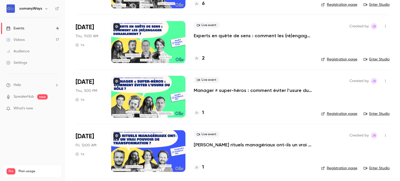
click at [203, 113] on h4 "1" at bounding box center [203, 112] width 2 height 7
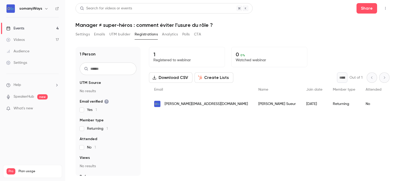
click at [9, 31] on link "Events 4" at bounding box center [32, 28] width 65 height 11
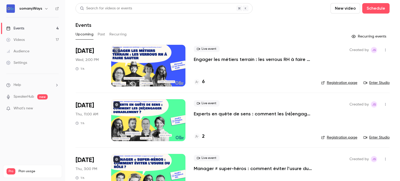
scroll to position [78, 0]
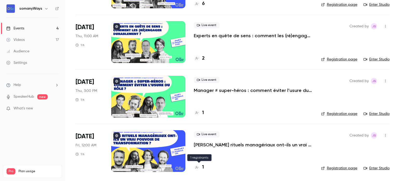
click at [203, 168] on h4 "1" at bounding box center [203, 167] width 2 height 7
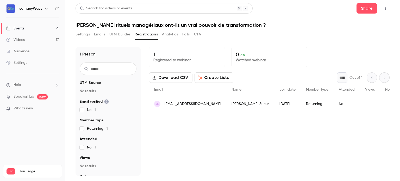
click at [14, 28] on div "Events" at bounding box center [15, 28] width 18 height 5
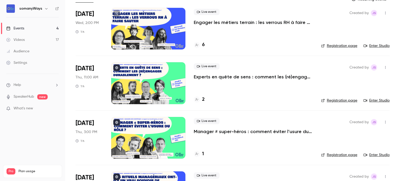
scroll to position [37, 0]
click at [203, 154] on h4 "1" at bounding box center [203, 153] width 2 height 7
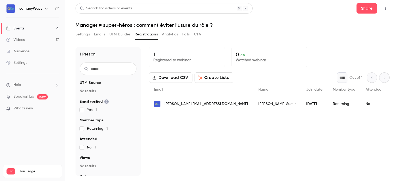
click at [35, 30] on link "Events 4" at bounding box center [32, 28] width 65 height 11
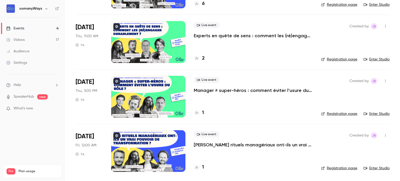
scroll to position [78, 0]
click at [217, 91] on p "Manager ≠ super-héros : comment éviter l’usure du rôle ?" at bounding box center [253, 90] width 119 height 6
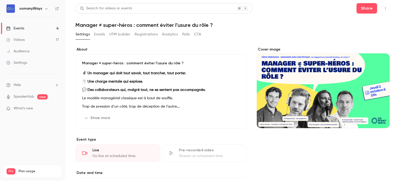
click at [142, 34] on button "Registrations" at bounding box center [146, 34] width 23 height 8
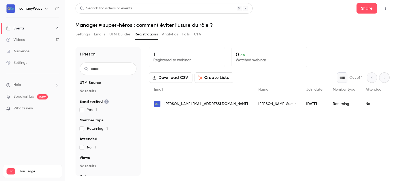
click at [51, 28] on link "Events 4" at bounding box center [32, 28] width 65 height 11
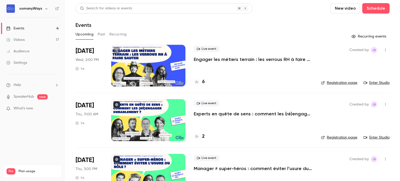
scroll to position [78, 0]
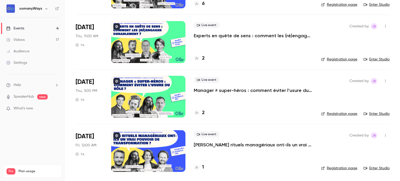
click at [203, 113] on h4 "2" at bounding box center [203, 112] width 3 height 7
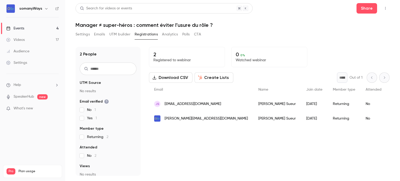
click at [24, 26] on div "Events" at bounding box center [15, 28] width 18 height 5
